Goal: Information Seeking & Learning: Learn about a topic

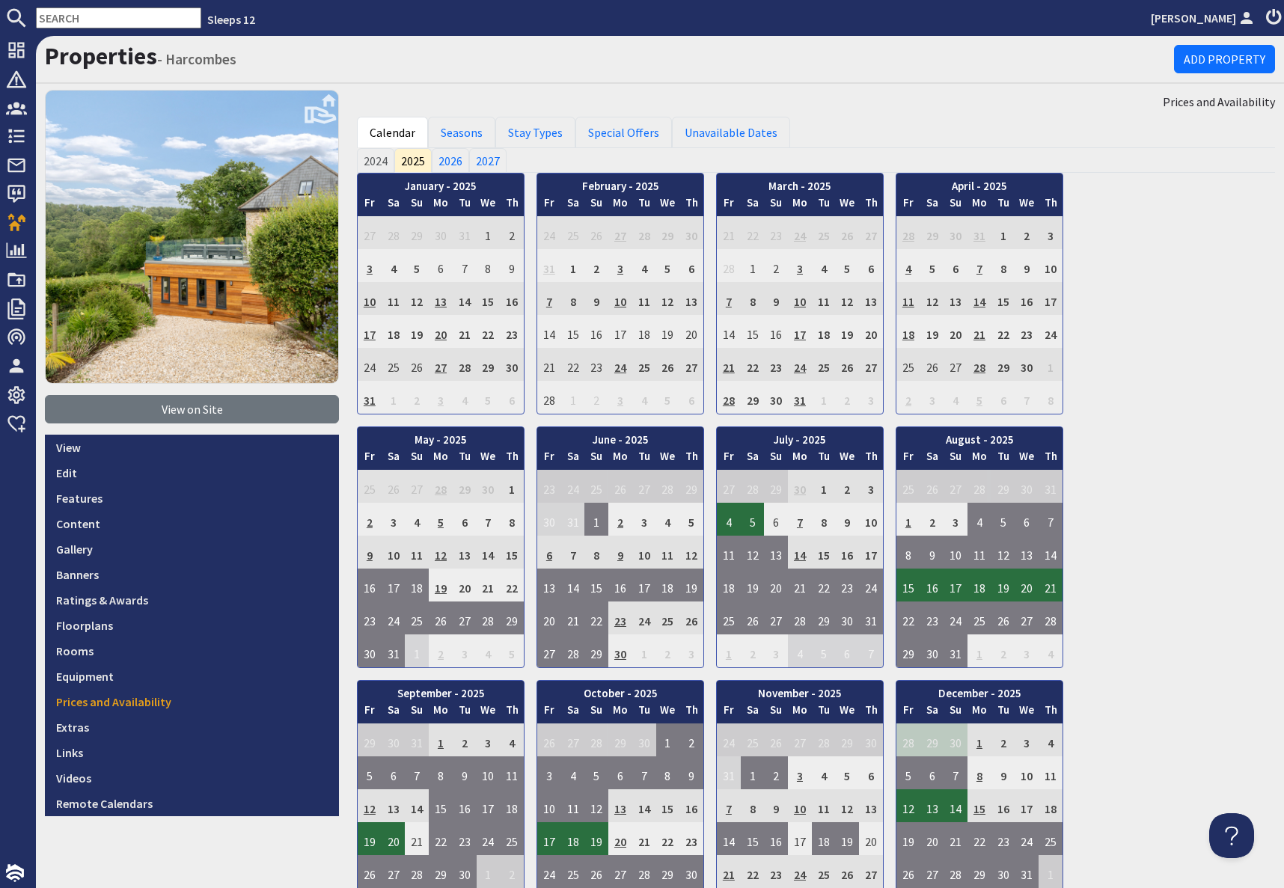
click at [87, 19] on input "text" at bounding box center [118, 17] width 165 height 21
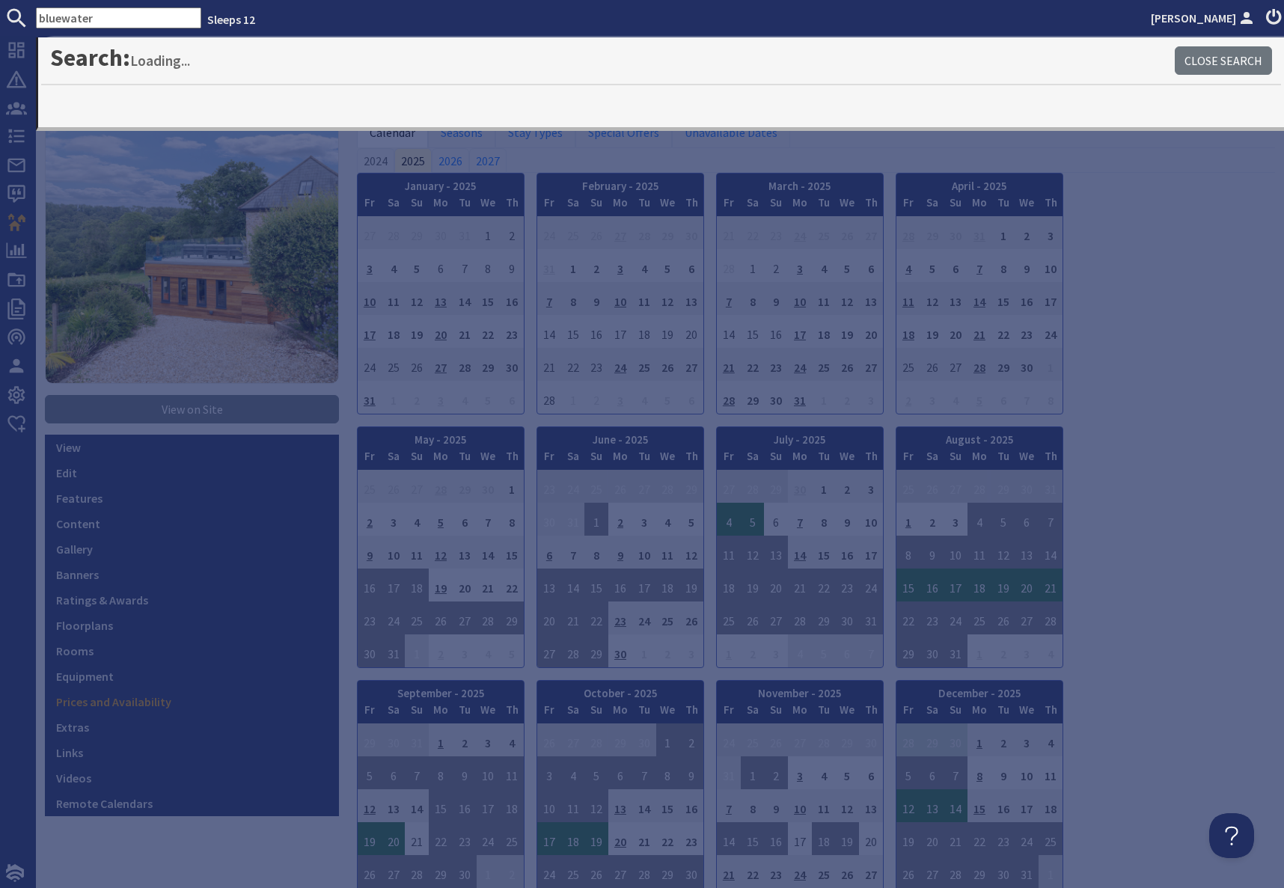
type input "bluewater"
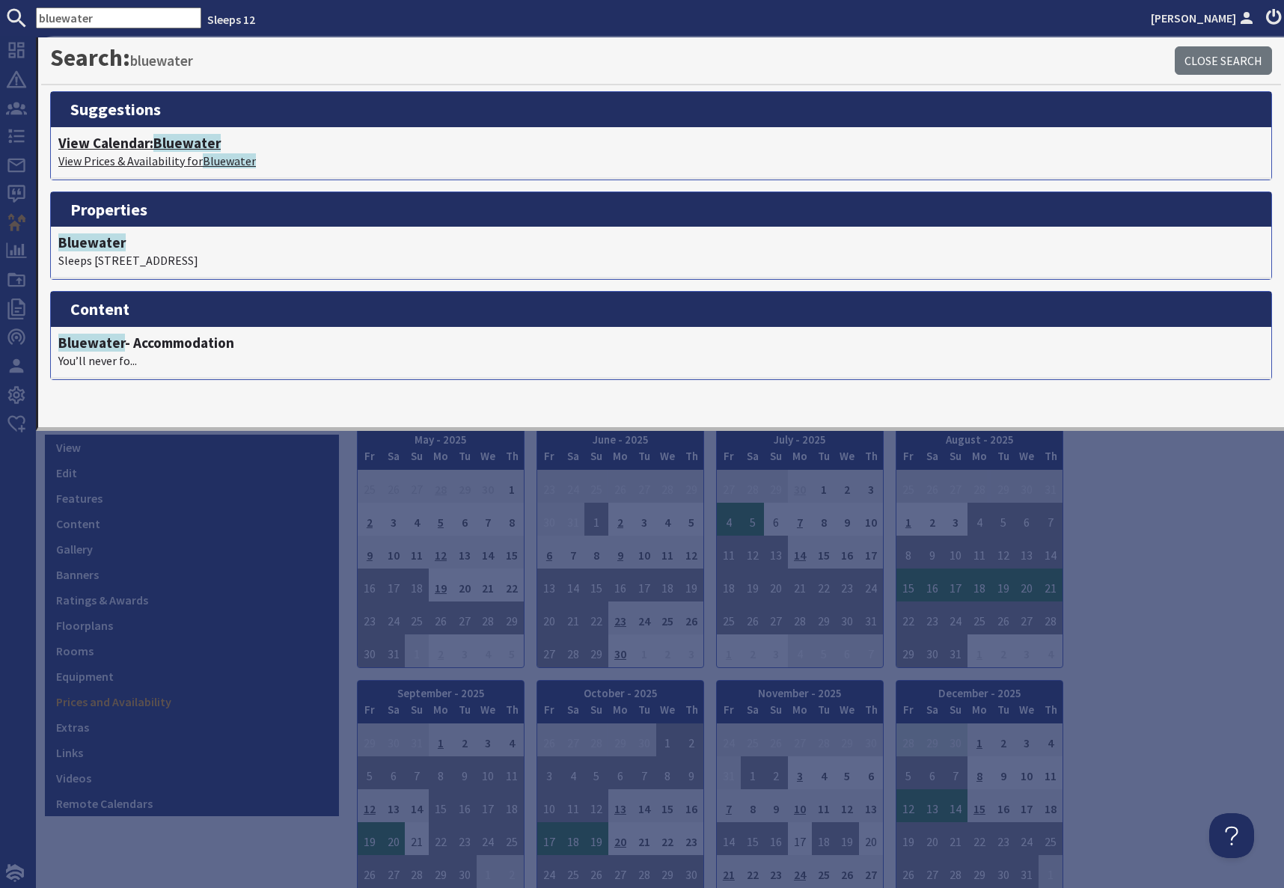
click at [134, 150] on h4 "View Calendar: Bluewater" at bounding box center [660, 143] width 1205 height 17
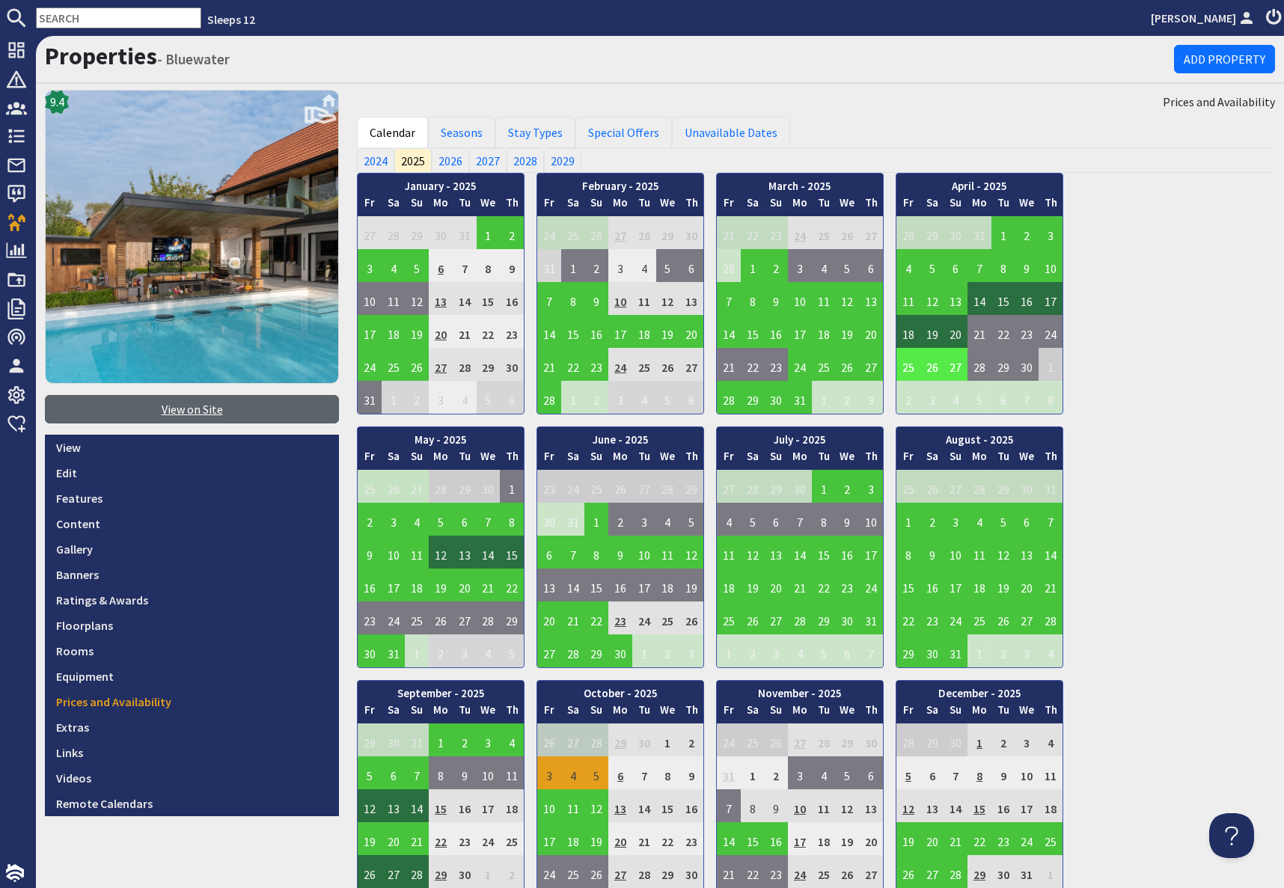
click at [198, 413] on link "View on Site" at bounding box center [192, 409] width 294 height 28
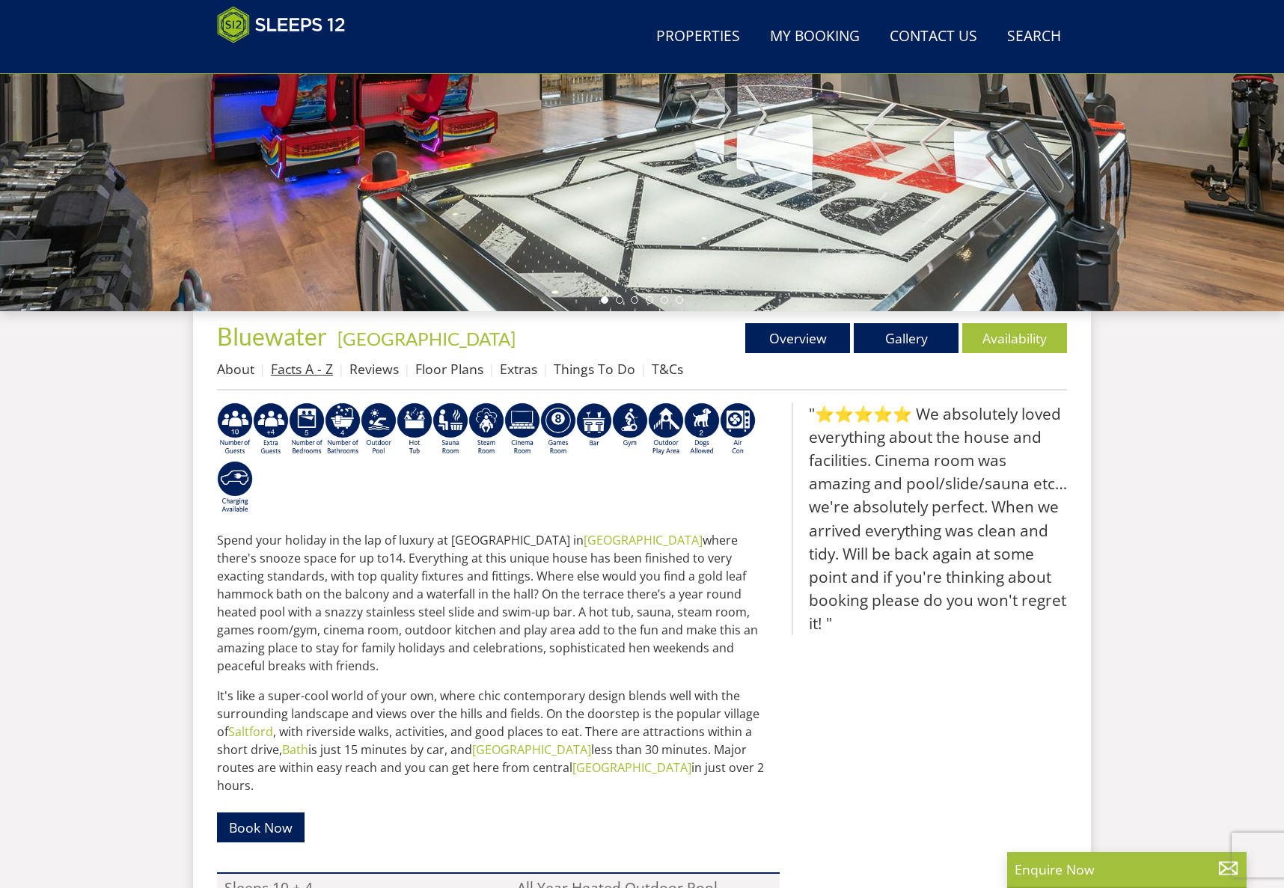
scroll to position [319, 0]
click at [293, 365] on link "Facts A - Z" at bounding box center [302, 370] width 62 height 18
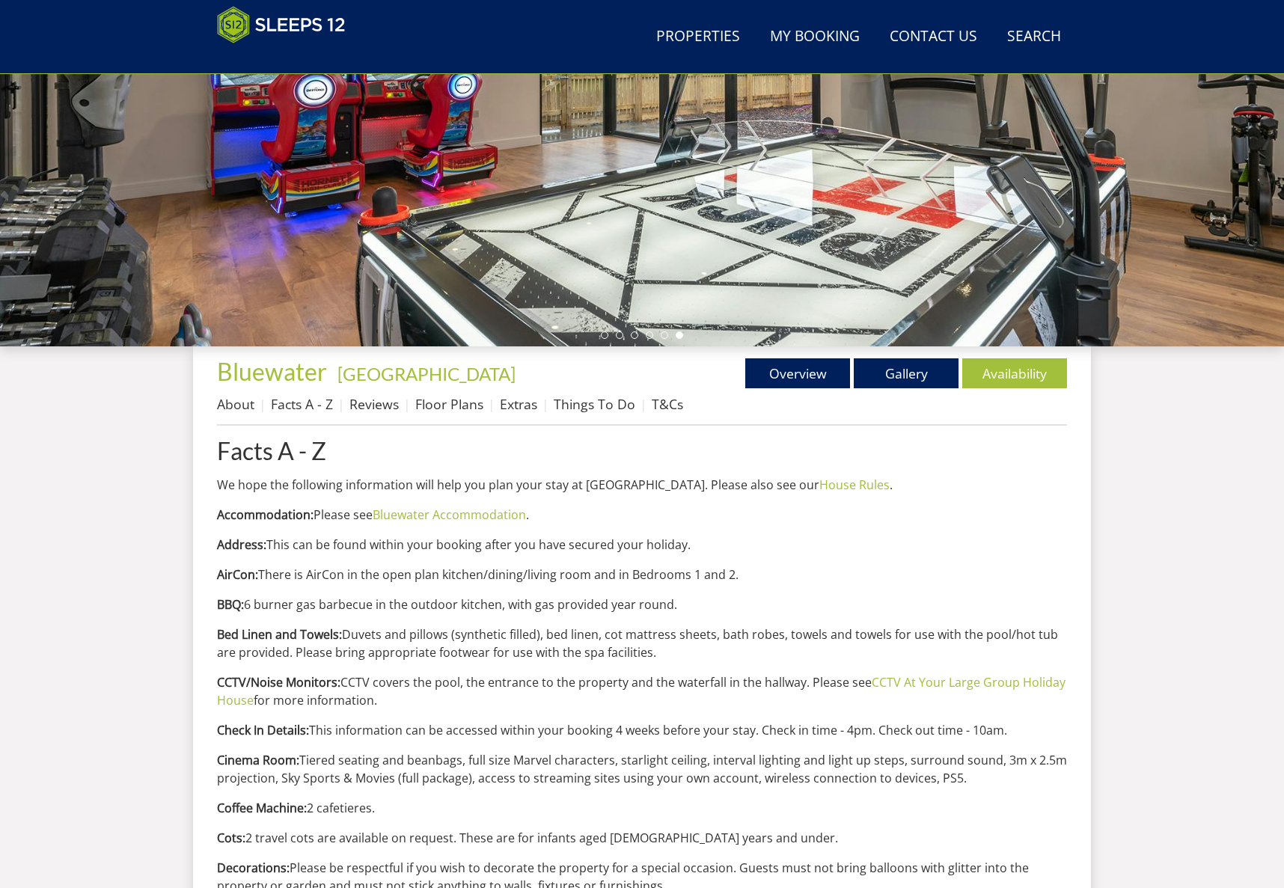
scroll to position [290, 0]
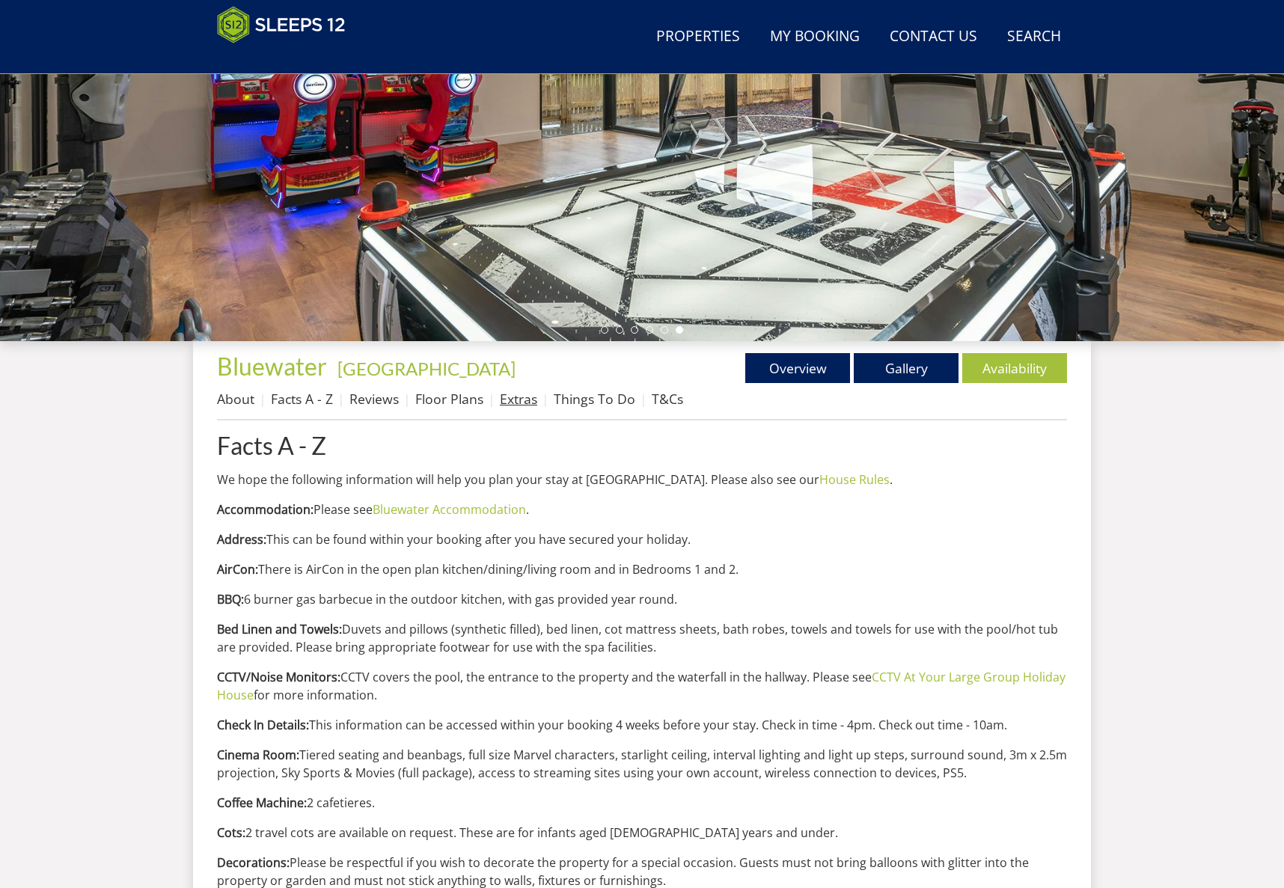
click at [510, 397] on link "Extras" at bounding box center [518, 399] width 37 height 18
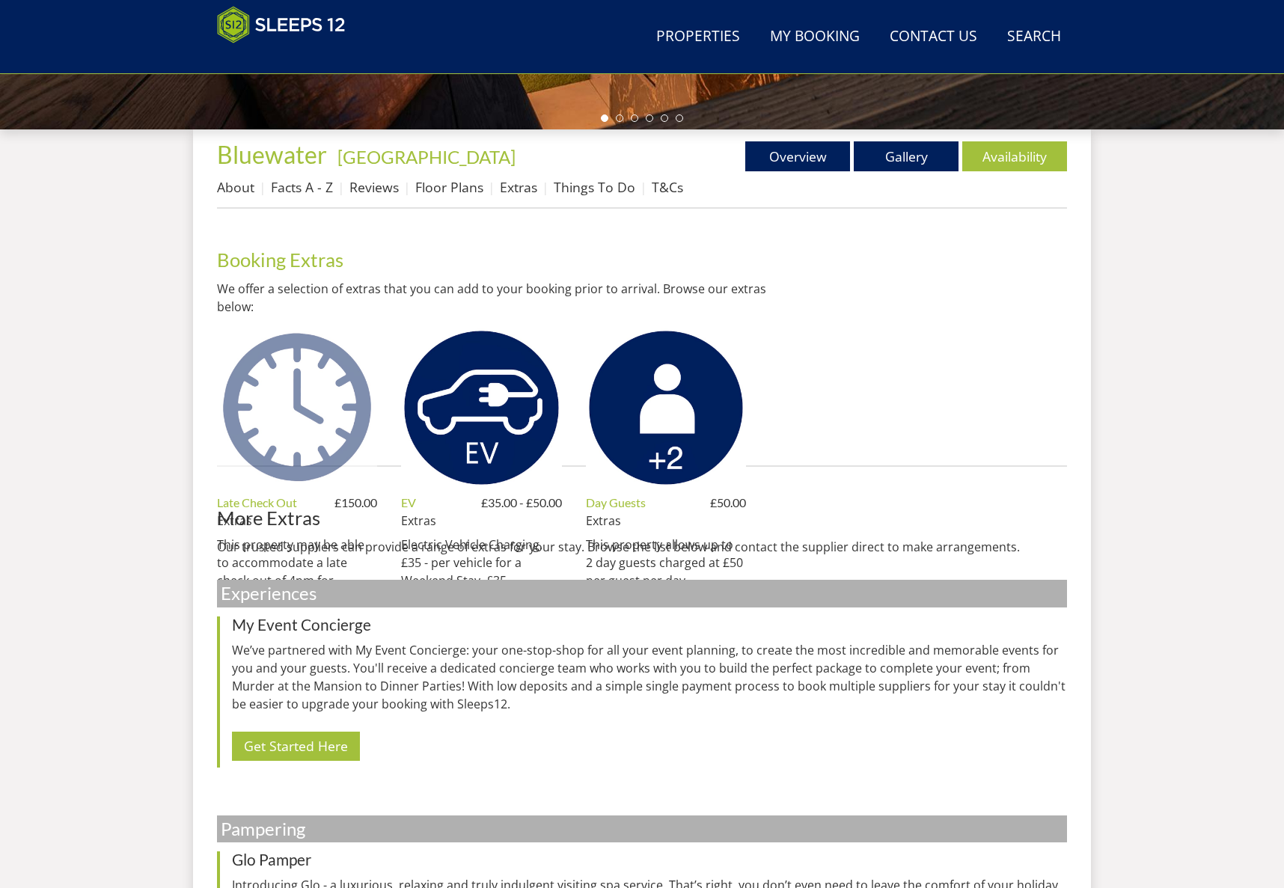
scroll to position [506, 0]
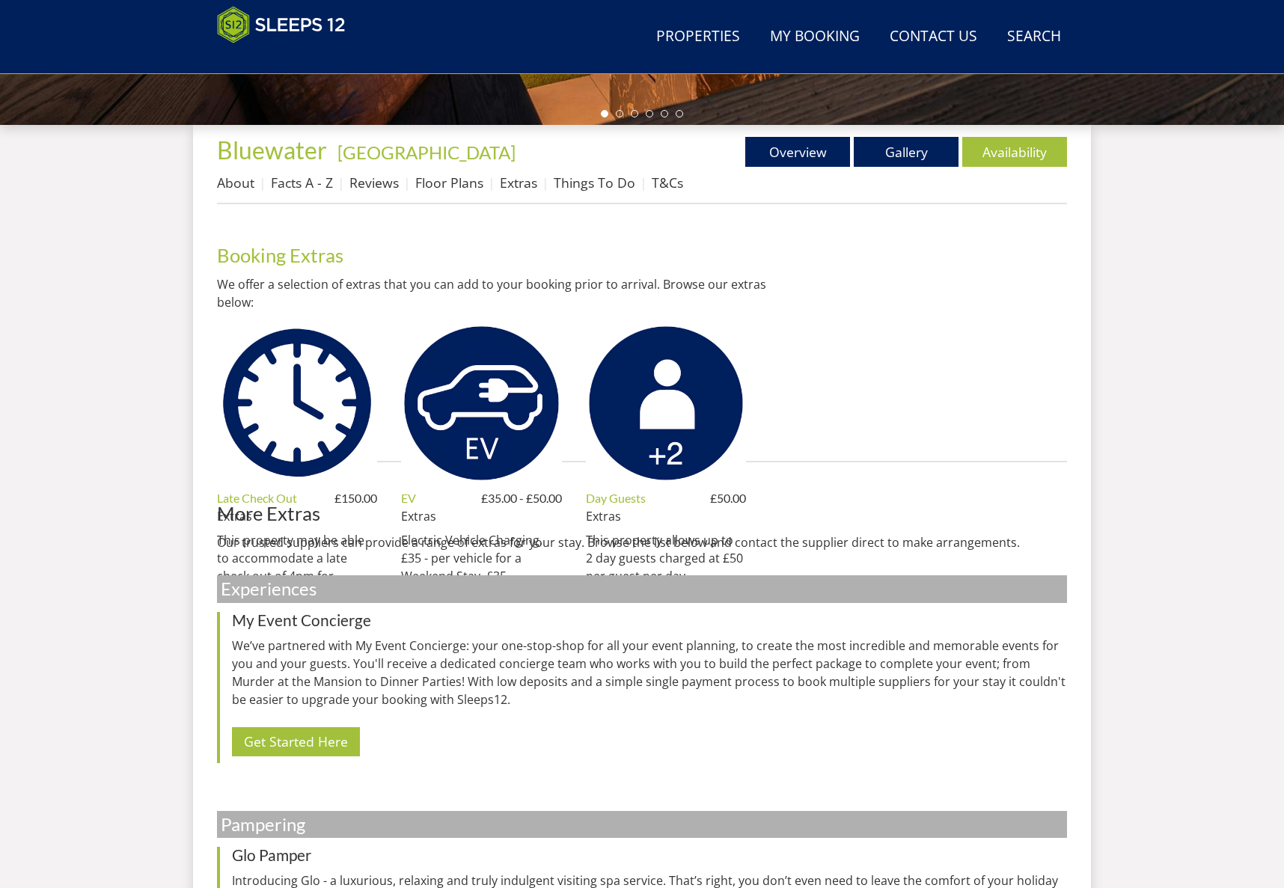
click at [315, 426] on img at bounding box center [297, 403] width 160 height 160
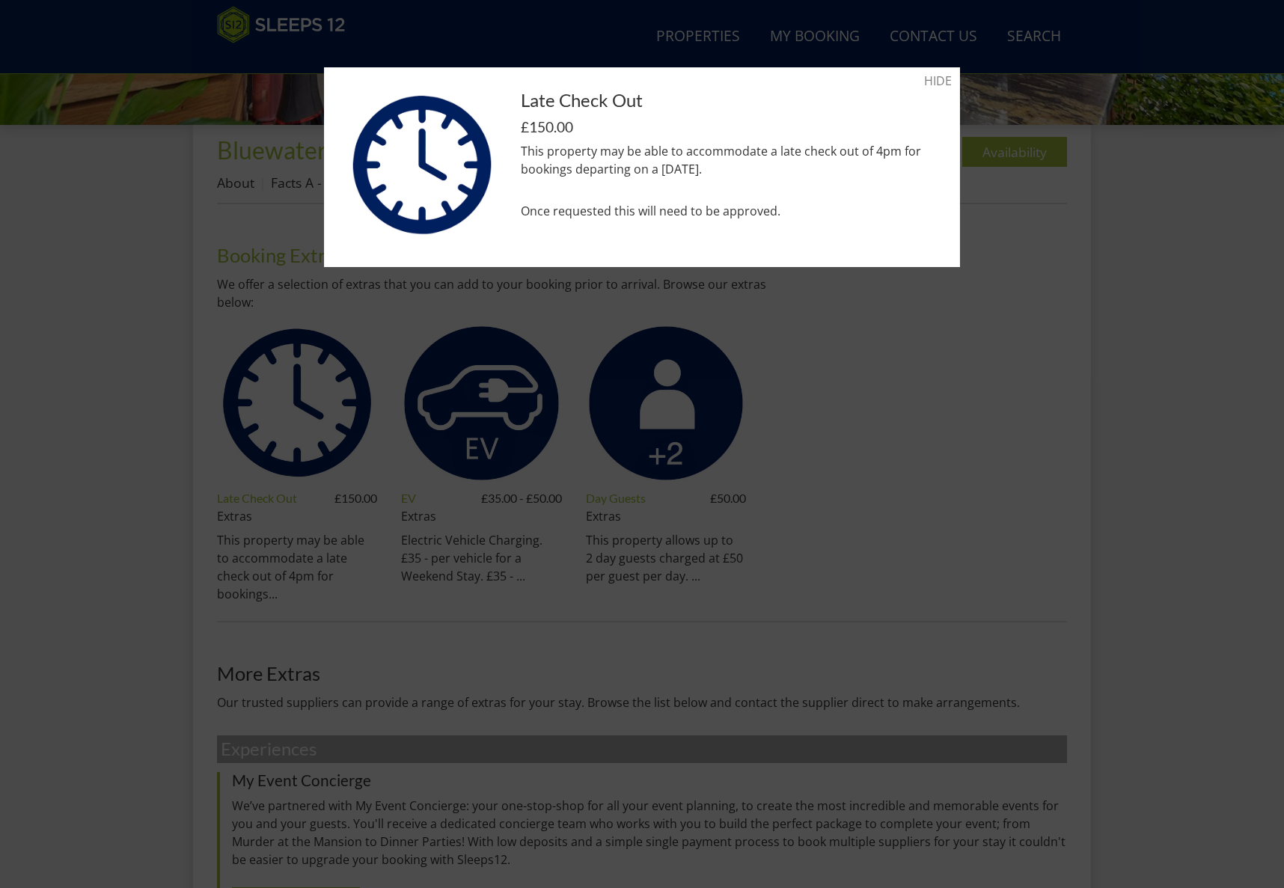
drag, startPoint x: 1044, startPoint y: 337, endPoint x: 1008, endPoint y: 359, distance: 42.0
click at [1043, 337] on div at bounding box center [642, 444] width 1284 height 888
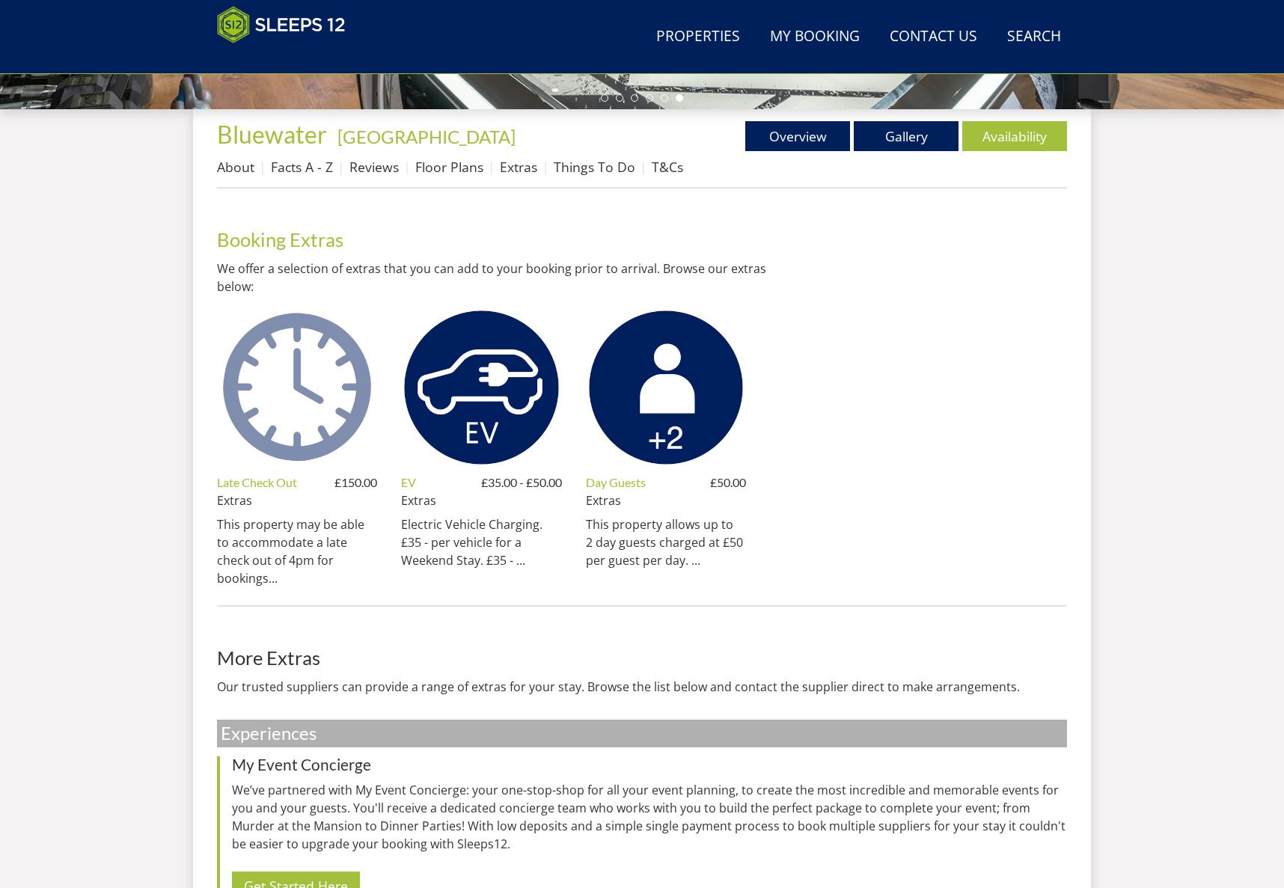
scroll to position [516, 0]
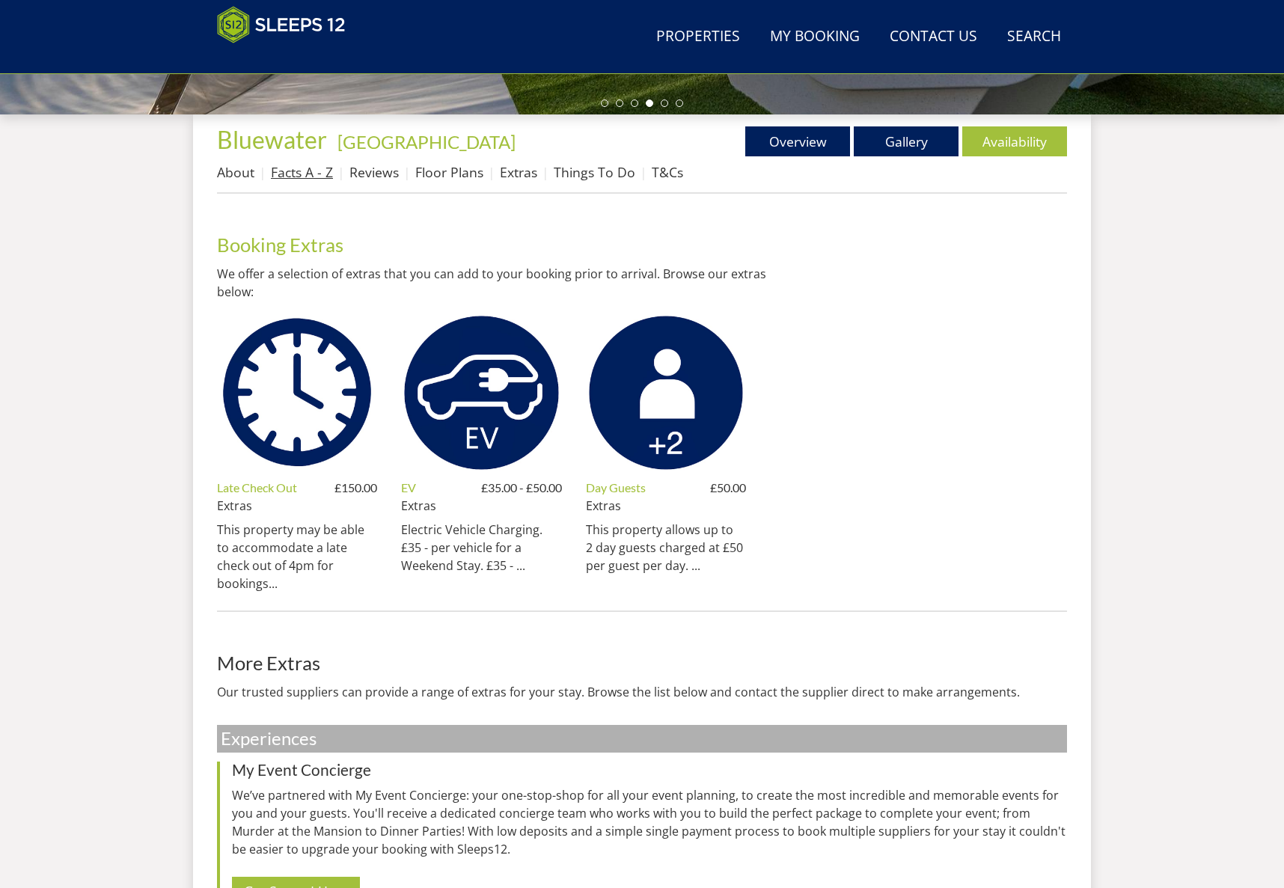
click at [304, 172] on link "Facts A - Z" at bounding box center [302, 172] width 62 height 18
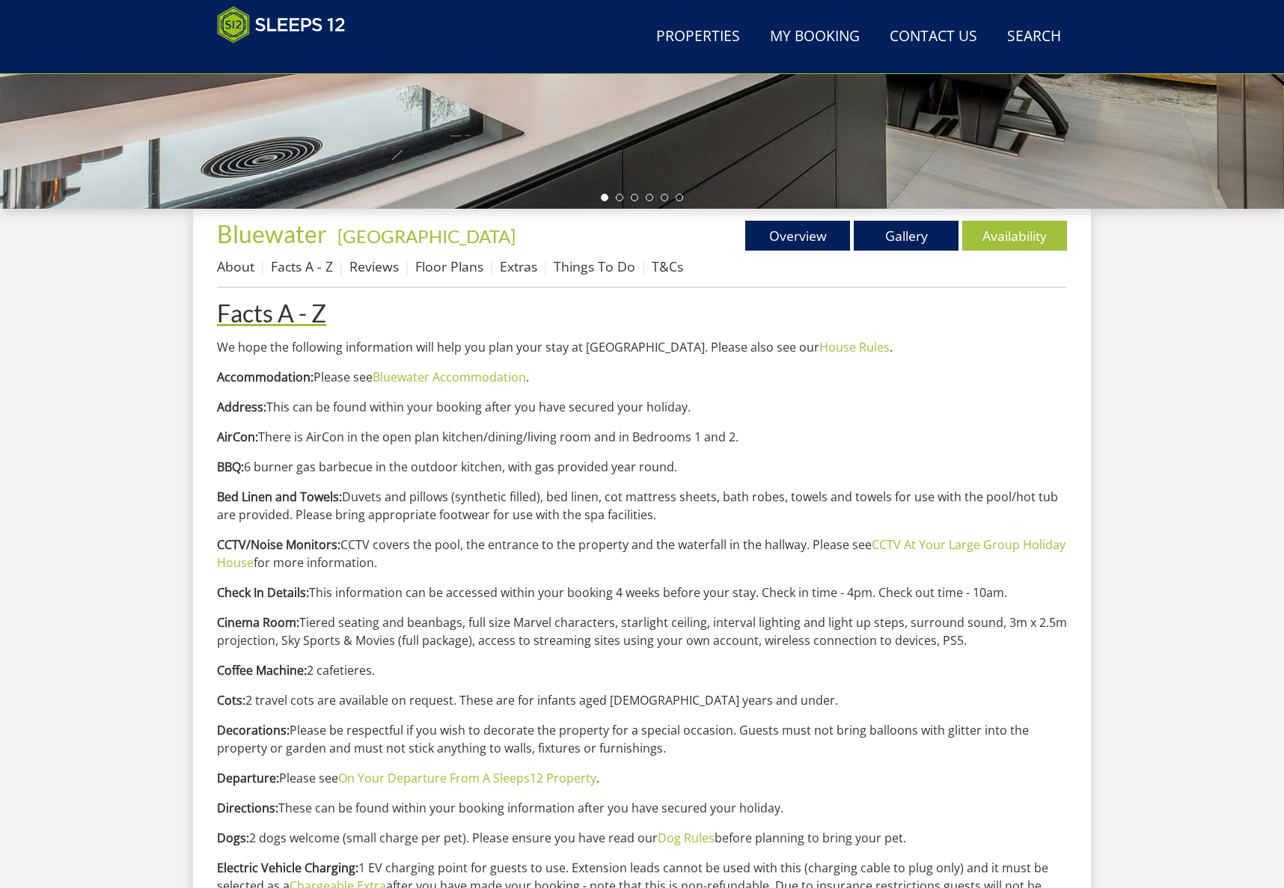
scroll to position [420, 0]
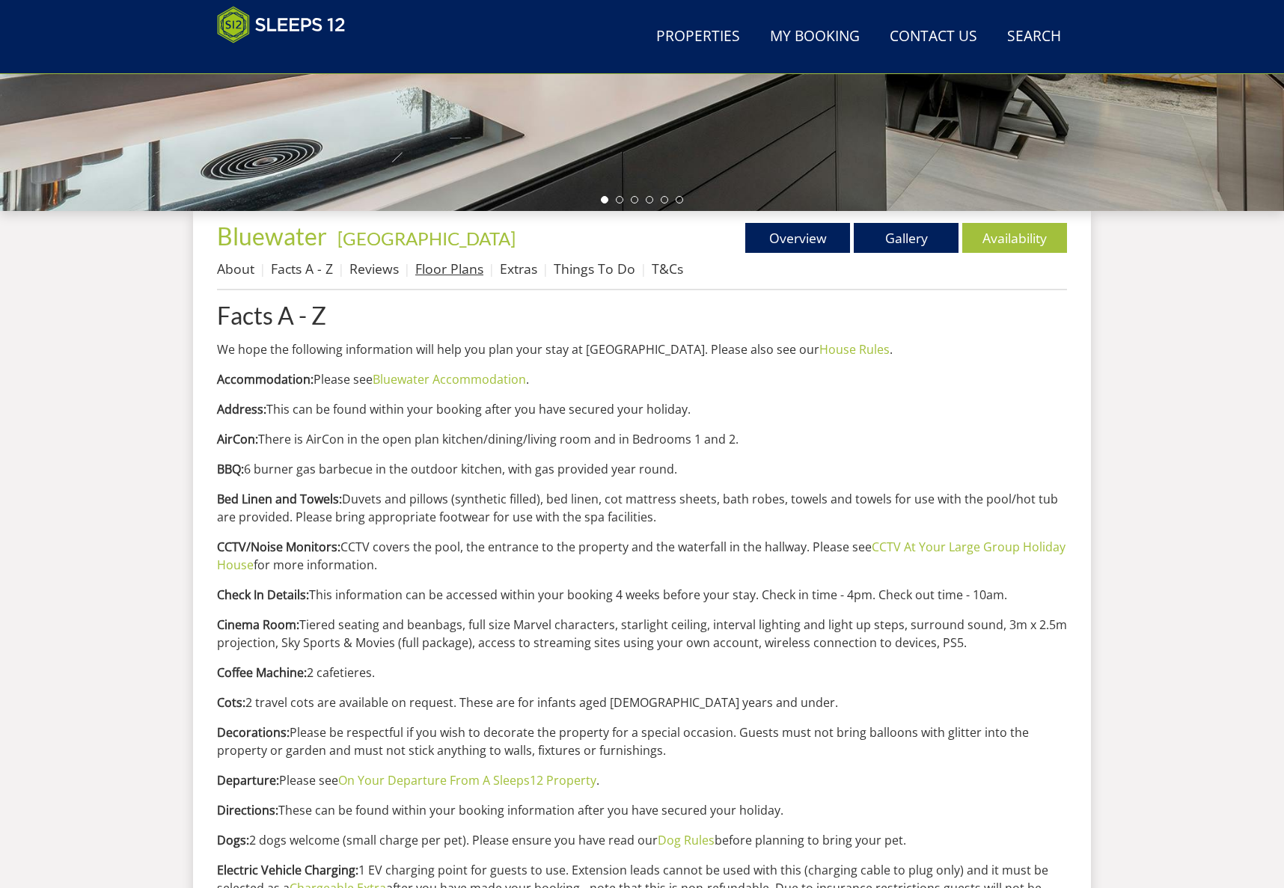
drag, startPoint x: 441, startPoint y: 272, endPoint x: 454, endPoint y: 276, distance: 13.3
click at [441, 272] on link "Floor Plans" at bounding box center [449, 269] width 68 height 18
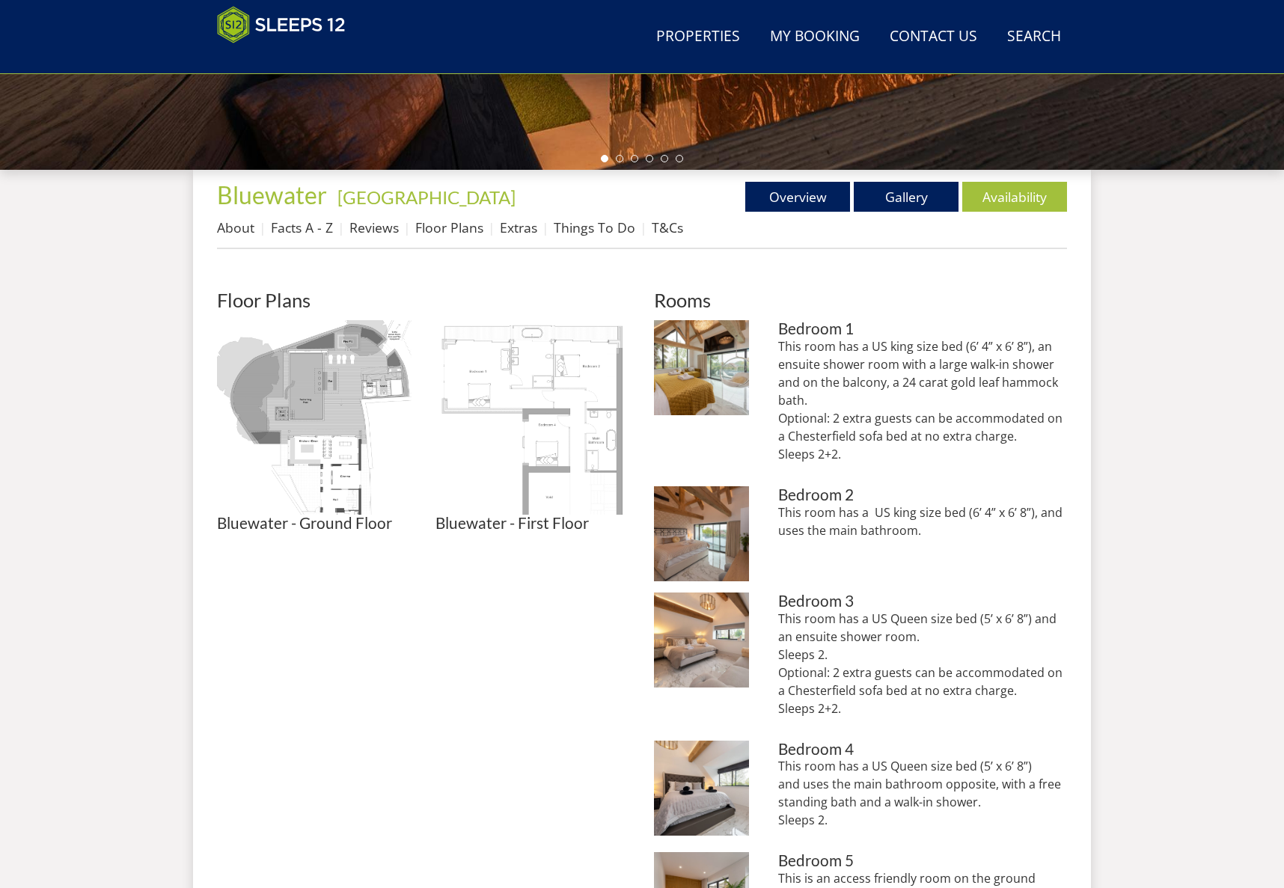
scroll to position [464, 0]
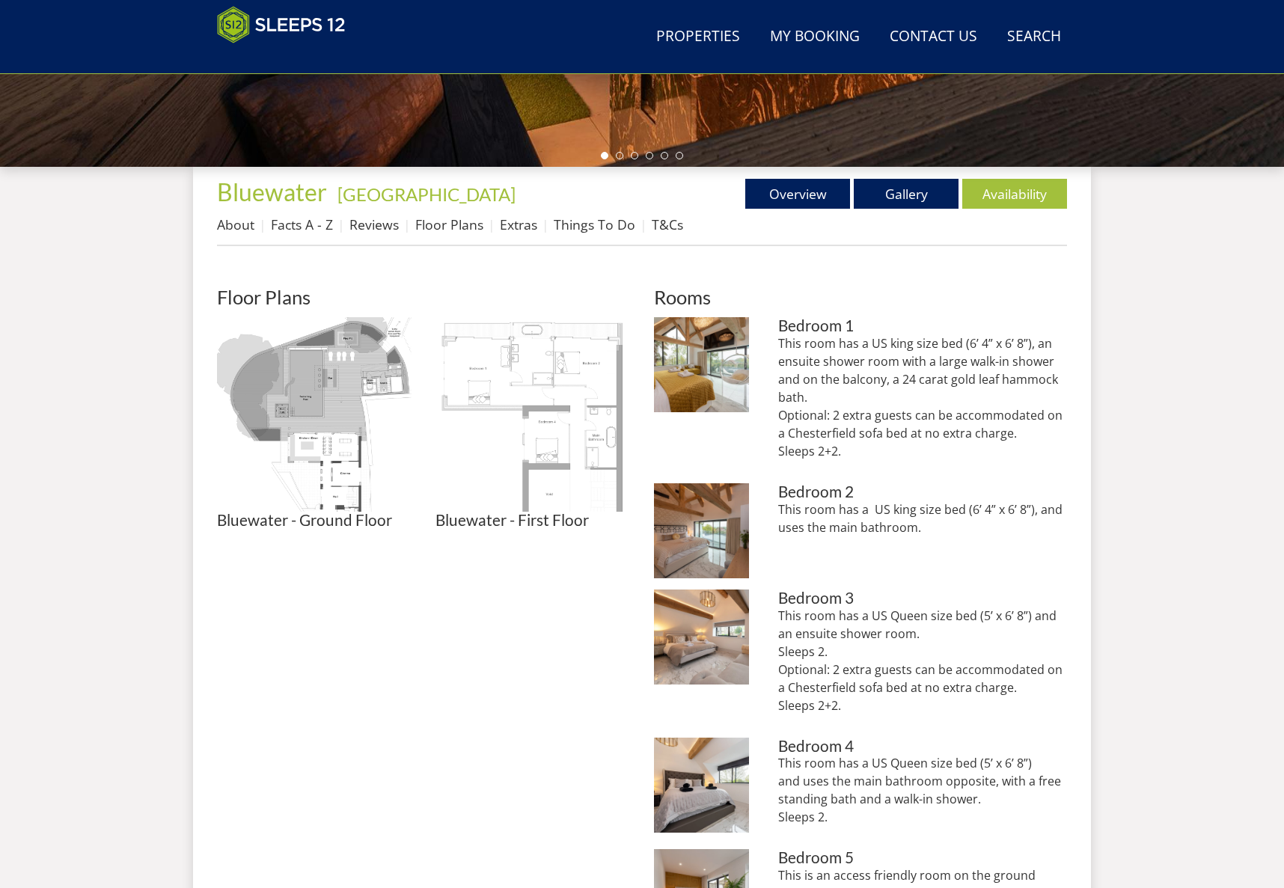
click at [484, 374] on img at bounding box center [532, 414] width 195 height 195
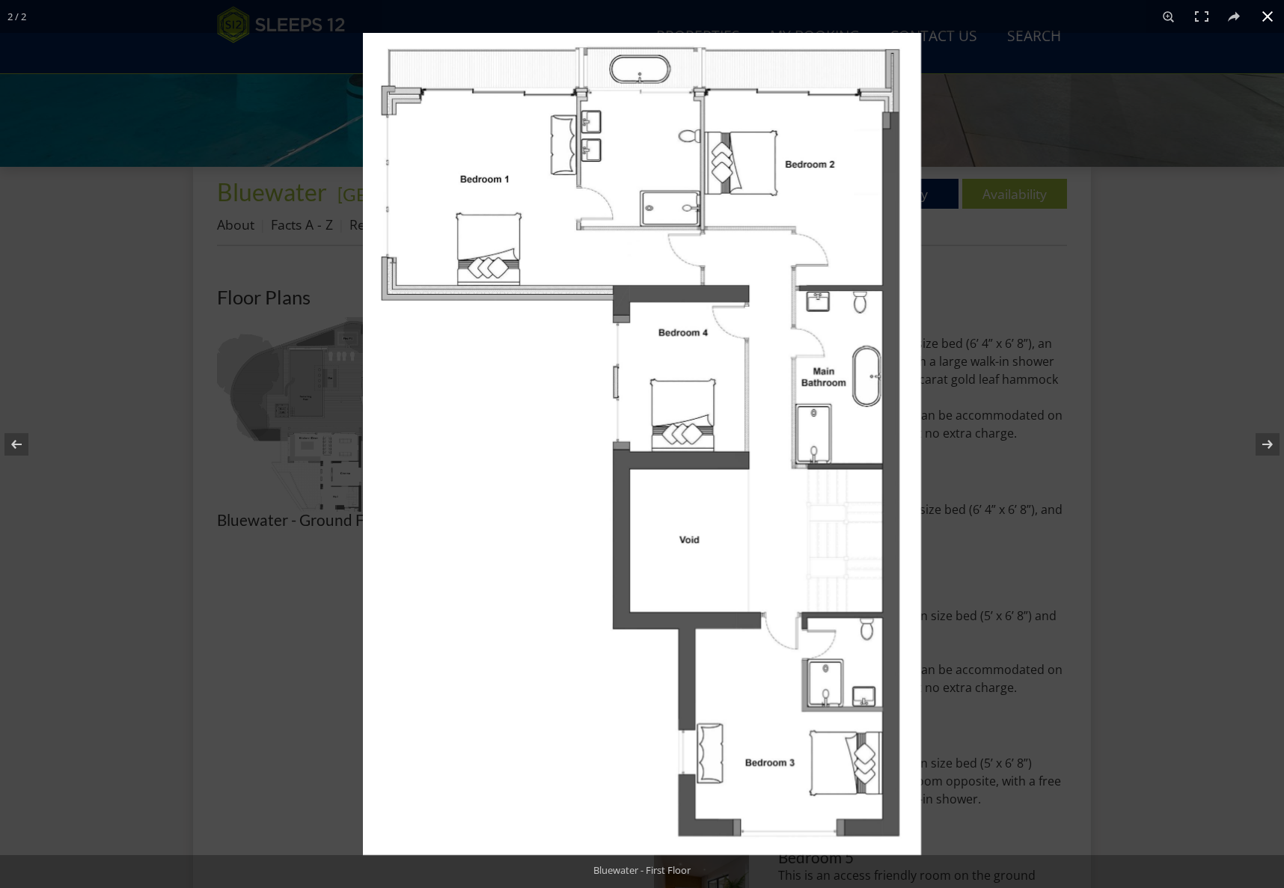
click at [182, 150] on div at bounding box center [642, 444] width 1284 height 888
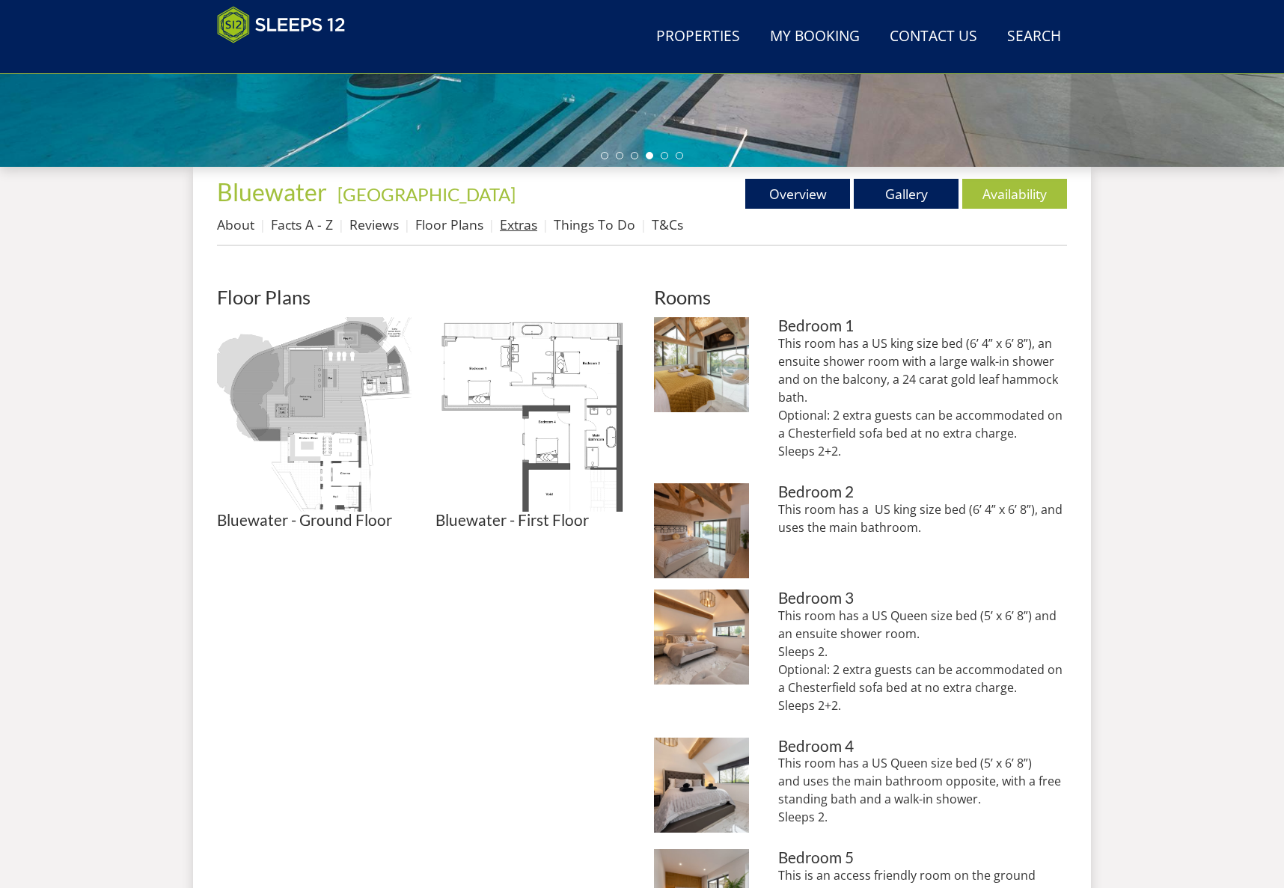
click at [512, 223] on link "Extras" at bounding box center [518, 224] width 37 height 18
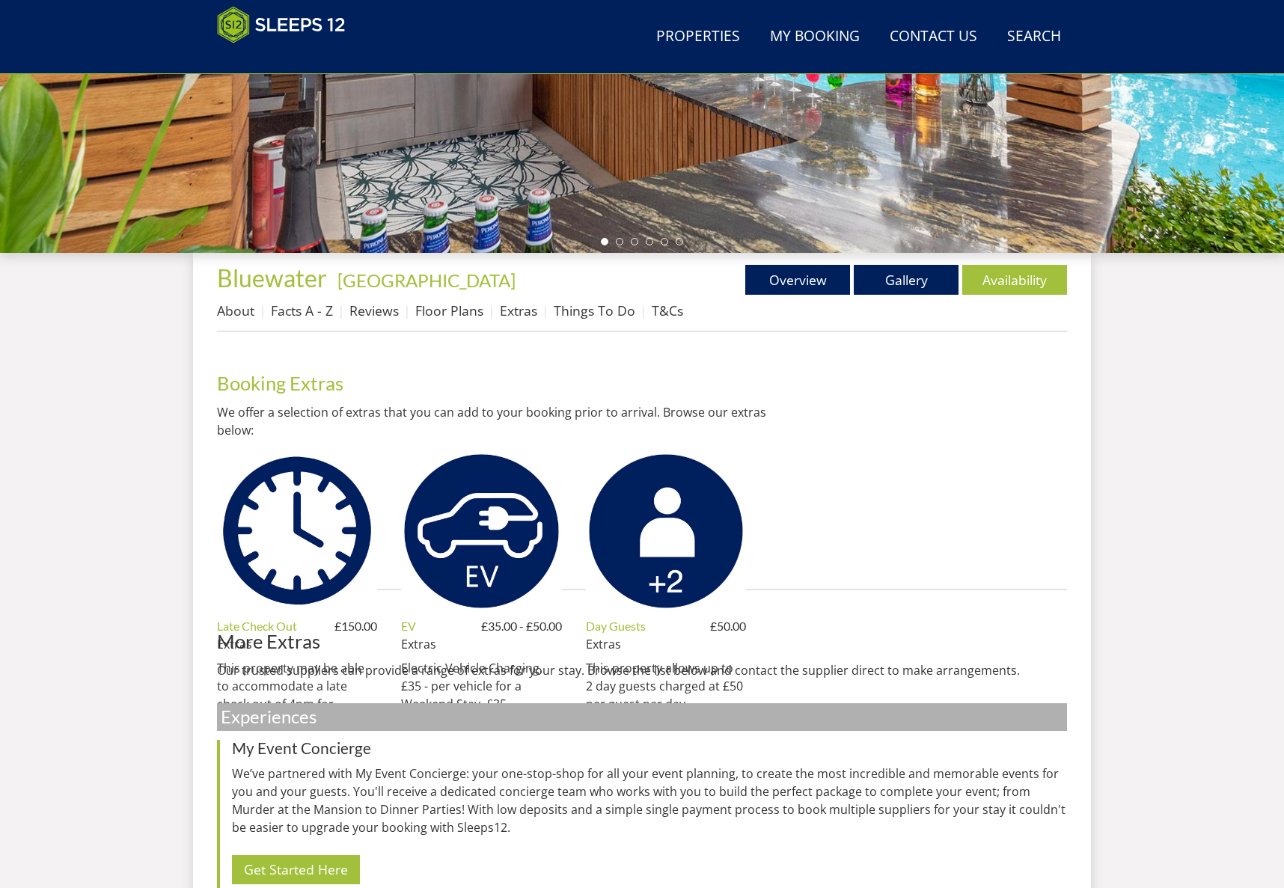
scroll to position [376, 0]
